Goal: Information Seeking & Learning: Learn about a topic

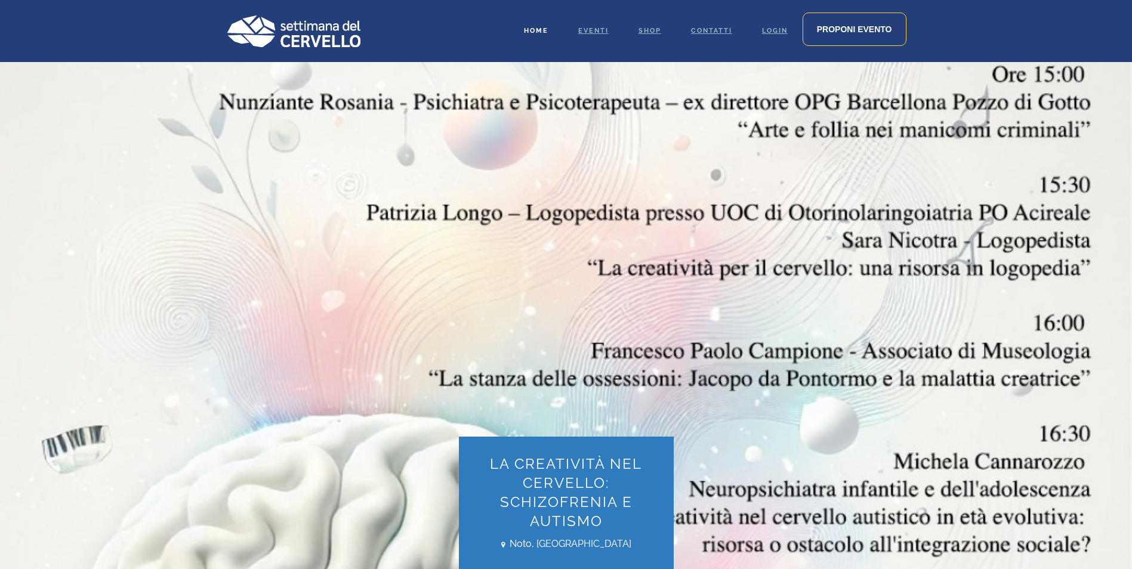
click at [533, 32] on span "Home" at bounding box center [536, 31] width 24 height 8
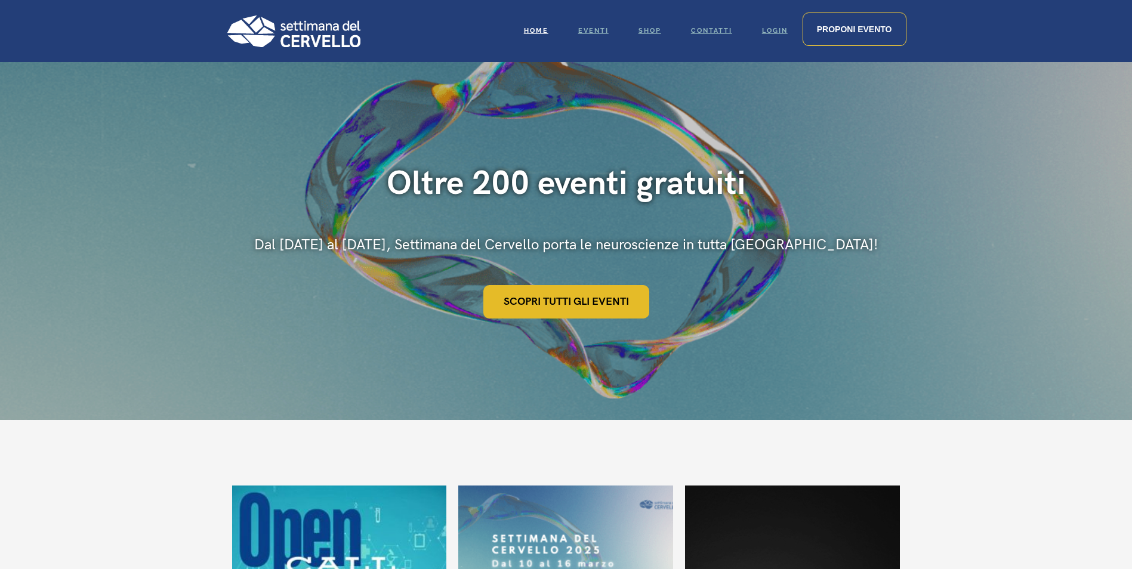
click at [539, 301] on link "Scopri tutti gli eventi" at bounding box center [566, 301] width 166 height 33
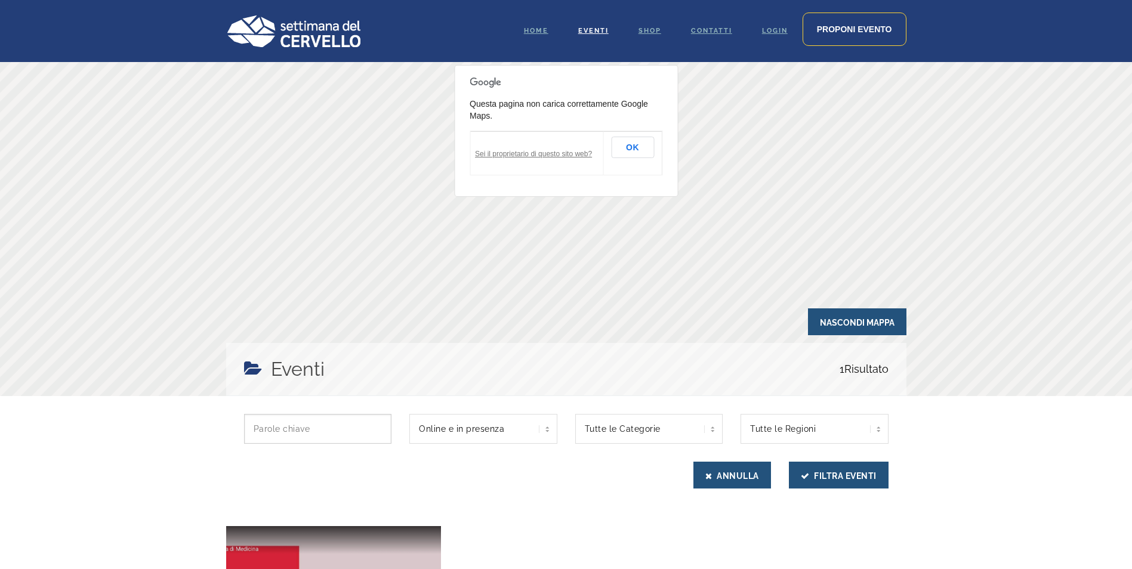
click at [364, 439] on input "text" at bounding box center [318, 429] width 148 height 30
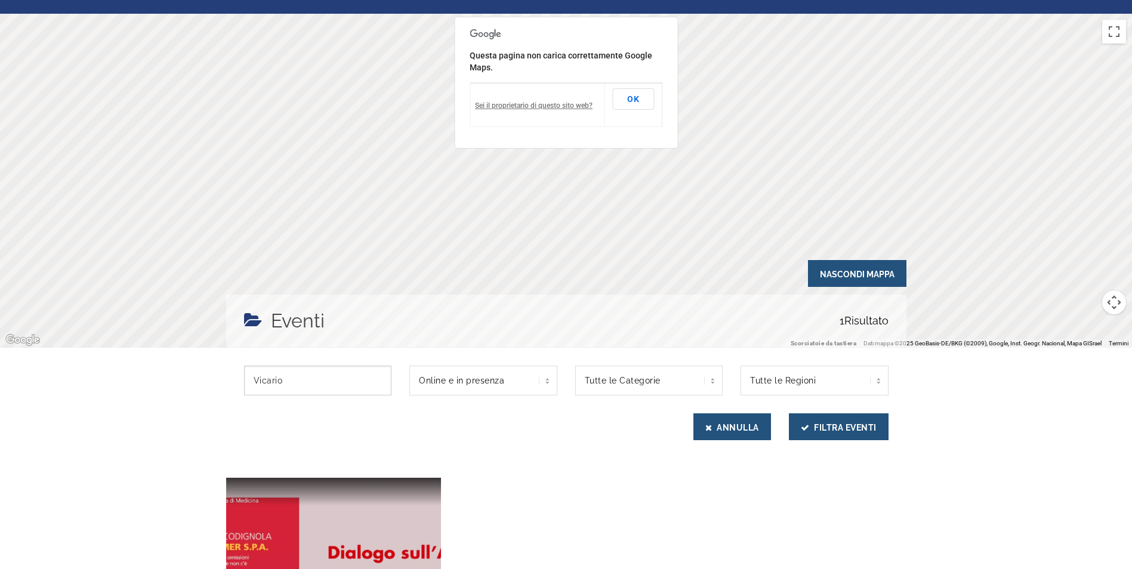
scroll to position [8, 0]
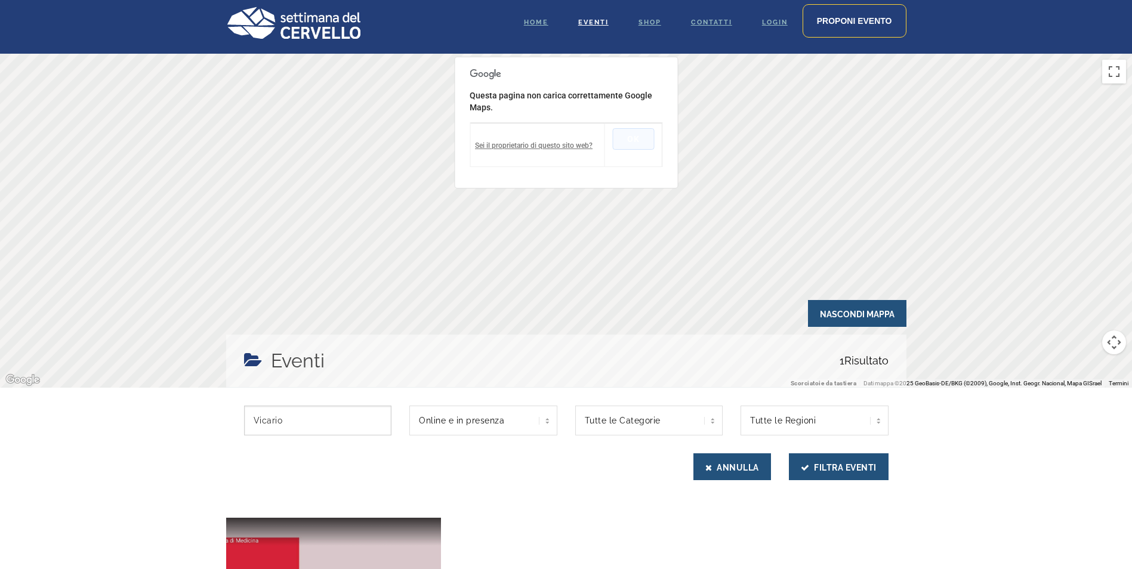
type input "Vicario"
click at [628, 136] on button "OK" at bounding box center [633, 138] width 42 height 21
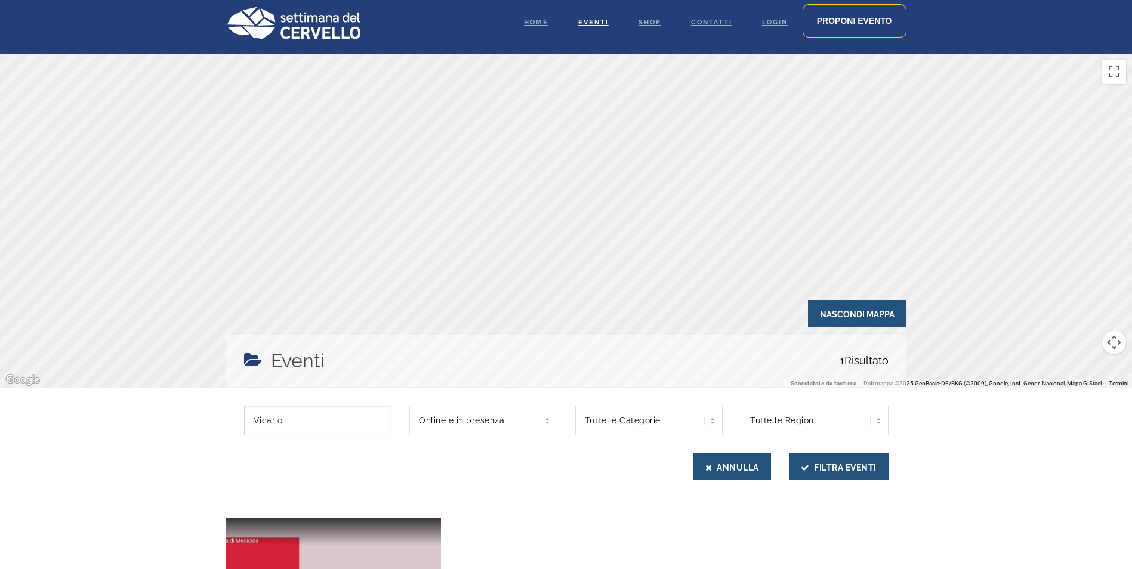
click at [348, 425] on input "Vicario" at bounding box center [318, 421] width 148 height 30
click at [789, 453] on button "Filtra Eventi" at bounding box center [839, 466] width 100 height 27
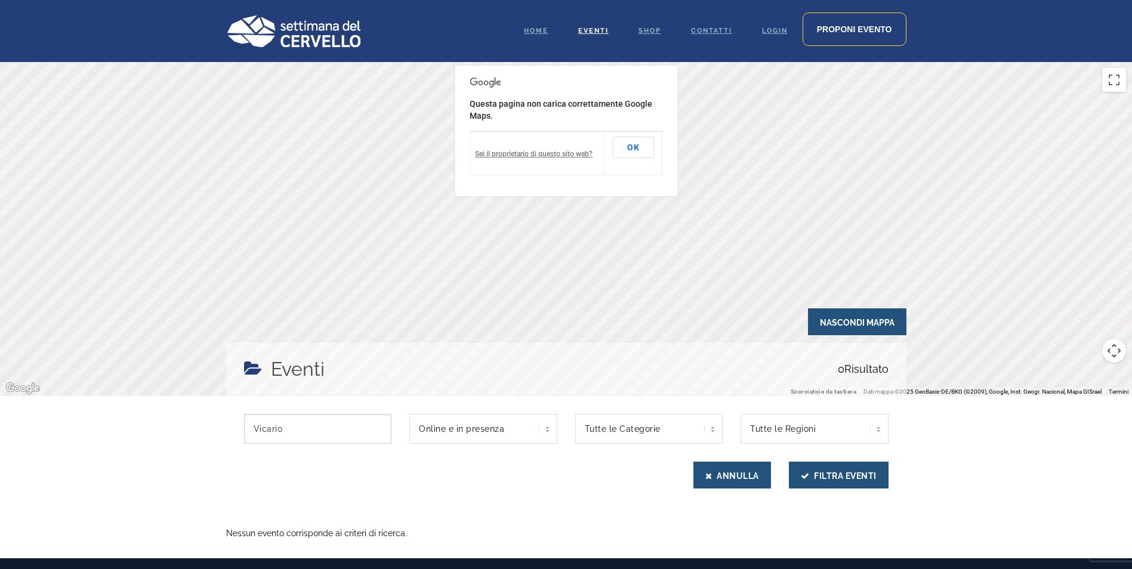
scroll to position [8, 0]
